Goal: Find specific page/section: Find specific page/section

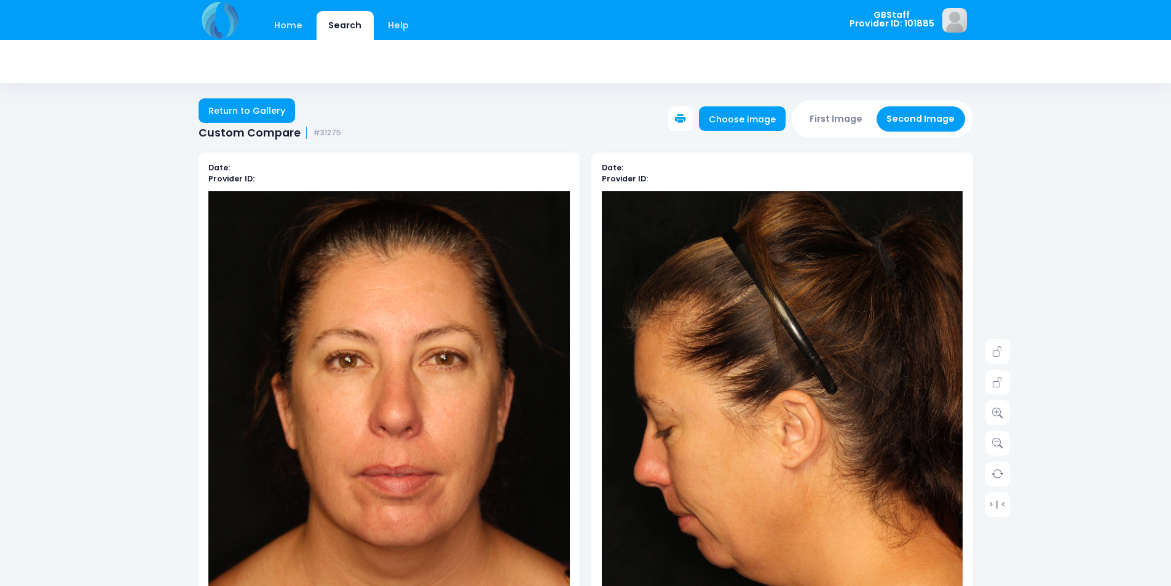
scroll to position [123, 0]
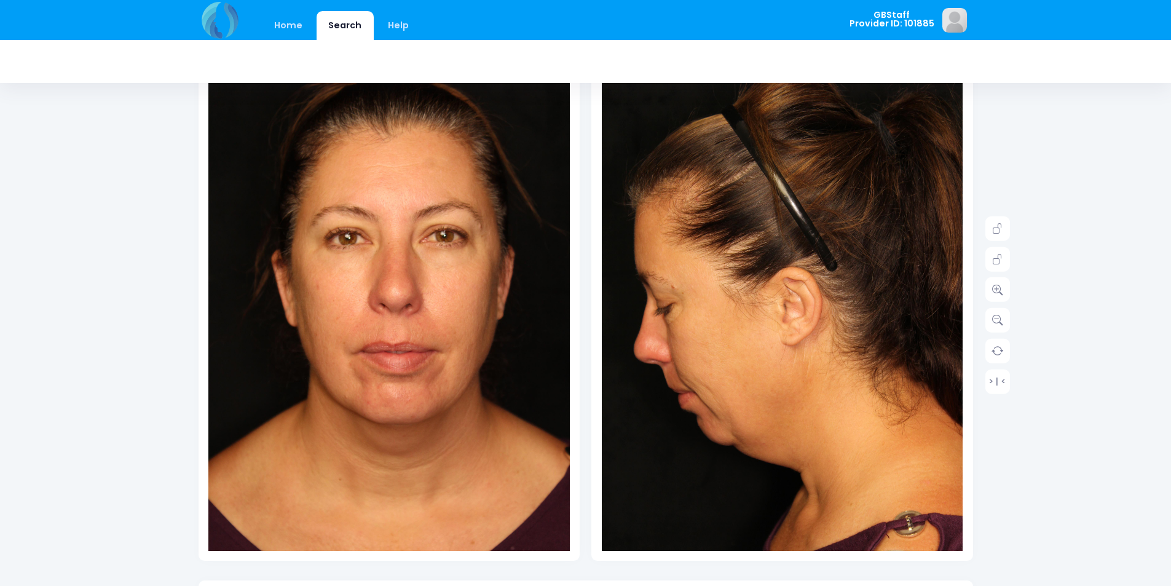
click at [291, 48] on div at bounding box center [585, 61] width 774 height 43
click at [294, 33] on link "Home" at bounding box center [288, 25] width 52 height 29
click at [290, 22] on link "Home" at bounding box center [288, 25] width 52 height 29
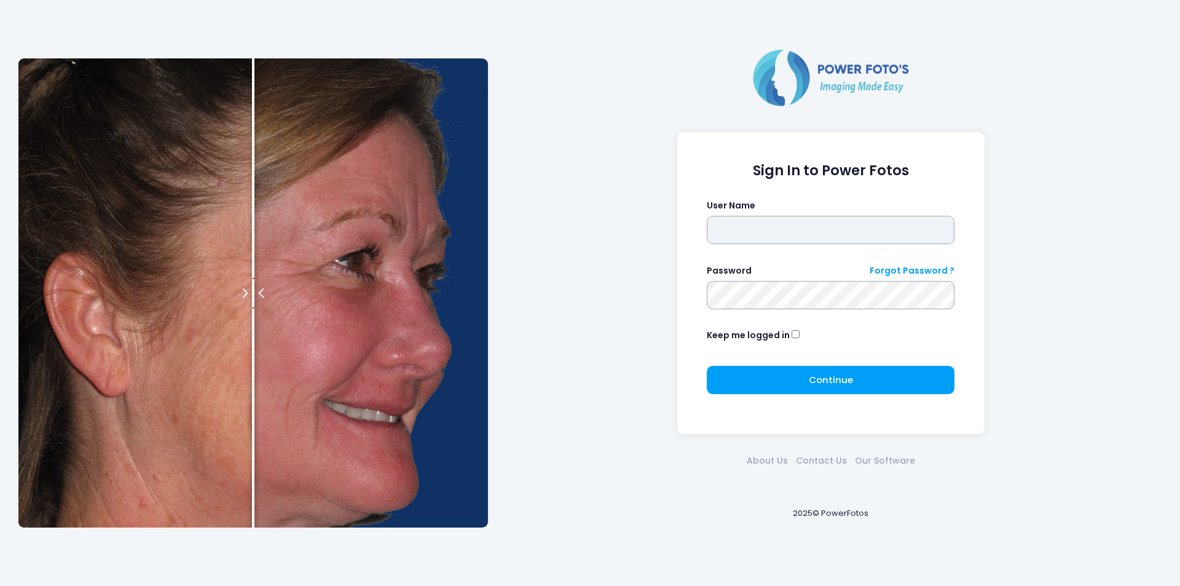
type input "*******"
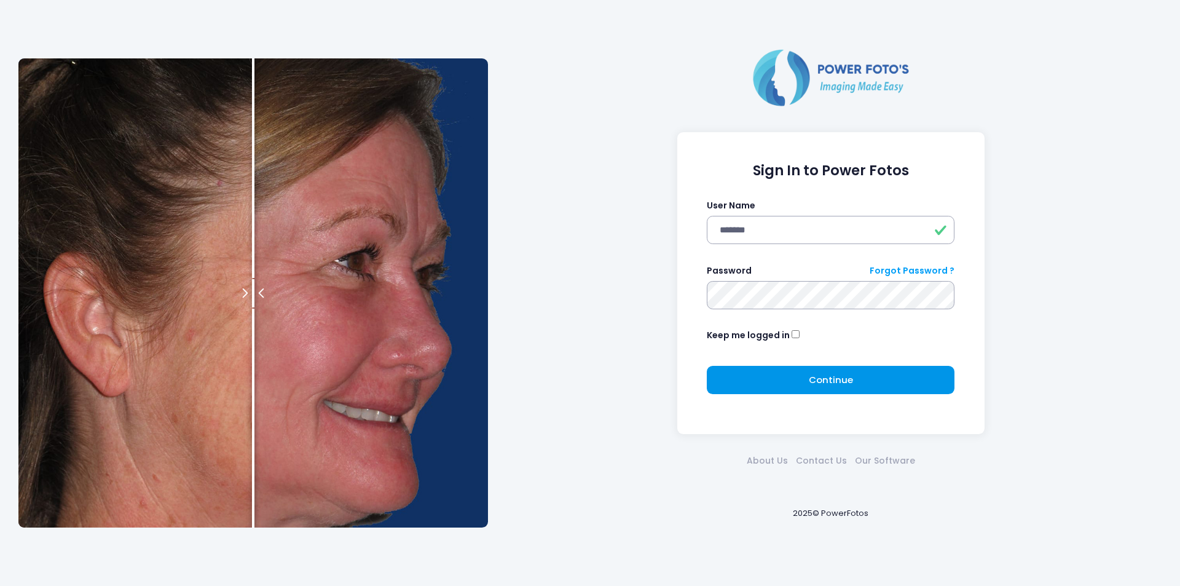
click at [771, 381] on button "Continue Please wait..." at bounding box center [831, 380] width 248 height 28
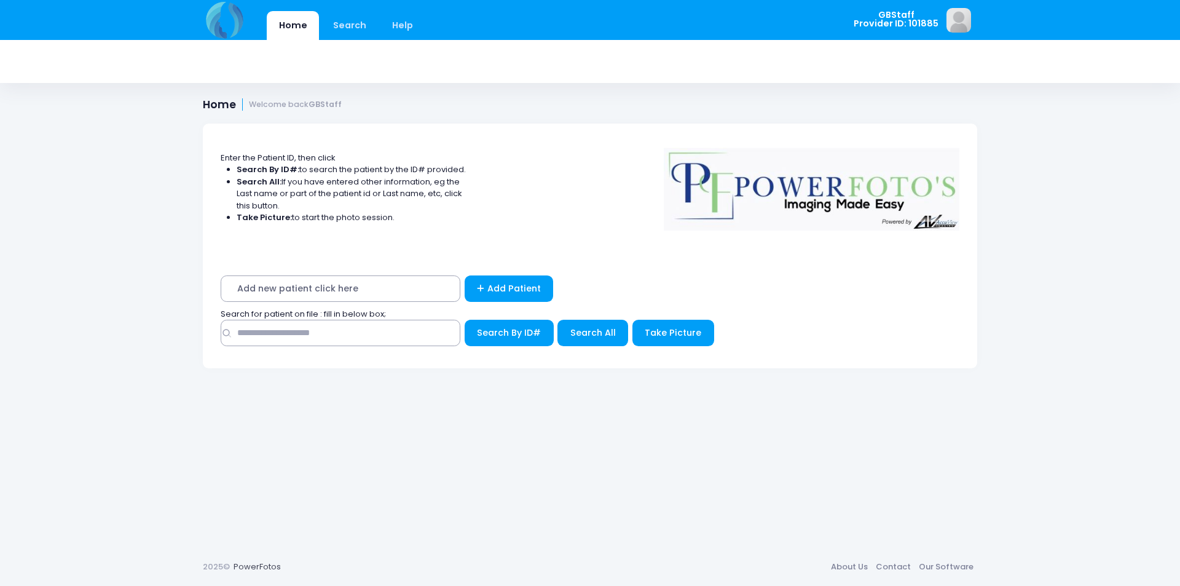
click at [332, 347] on div "Search By ID#" at bounding box center [590, 336] width 739 height 33
click at [335, 335] on input "text" at bounding box center [341, 333] width 240 height 26
type input "*****"
click at [465, 320] on button "Search By ID#" at bounding box center [509, 333] width 89 height 26
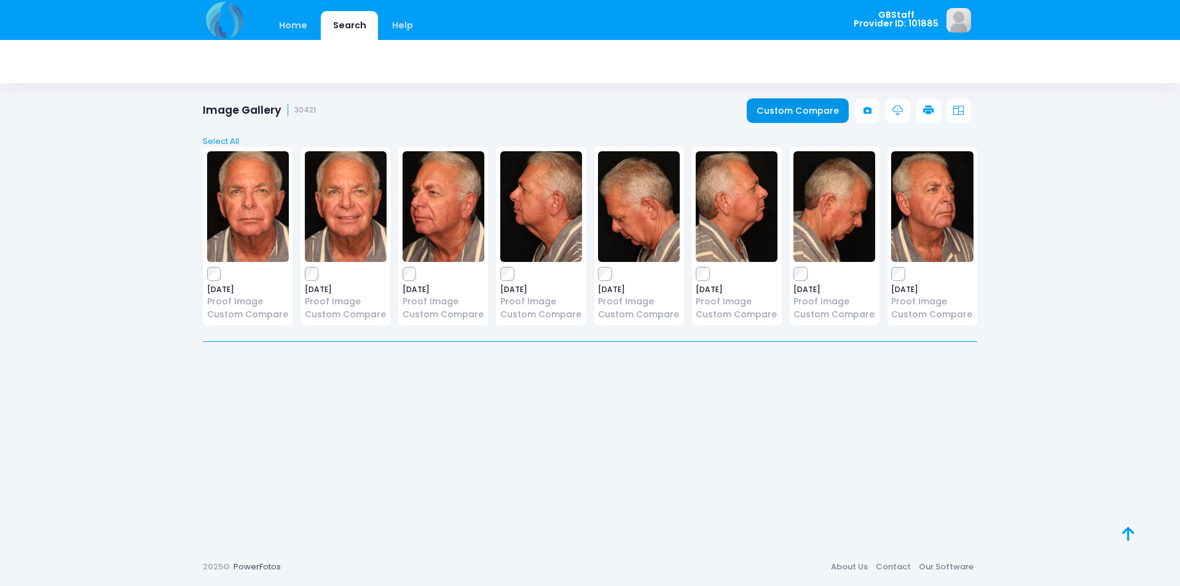
click at [824, 109] on link "Custom Compare" at bounding box center [798, 110] width 103 height 25
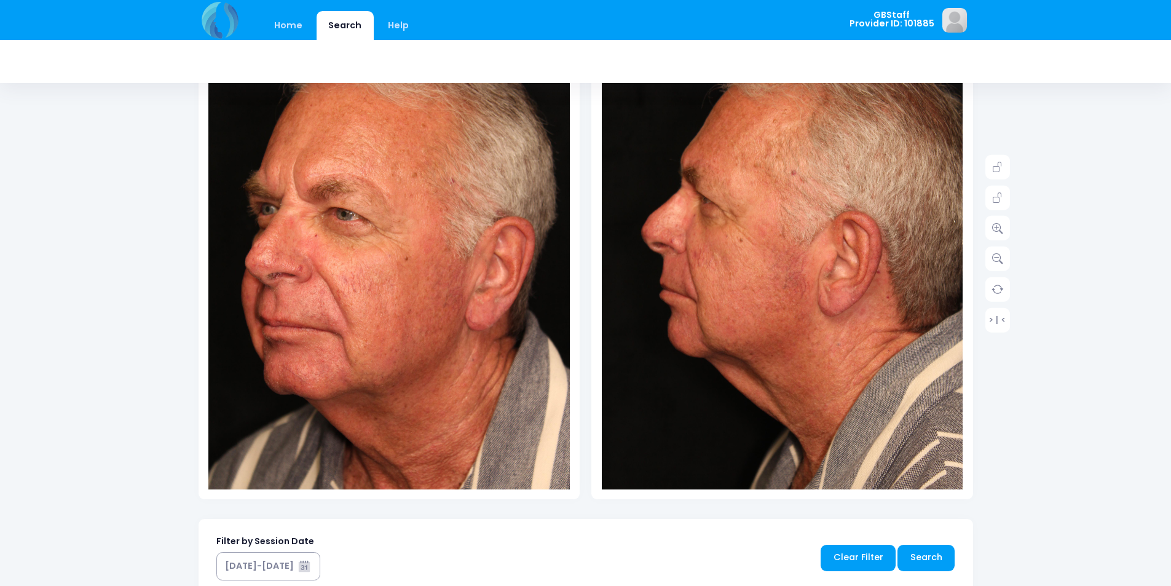
scroll to position [123, 0]
